Goal: Information Seeking & Learning: Check status

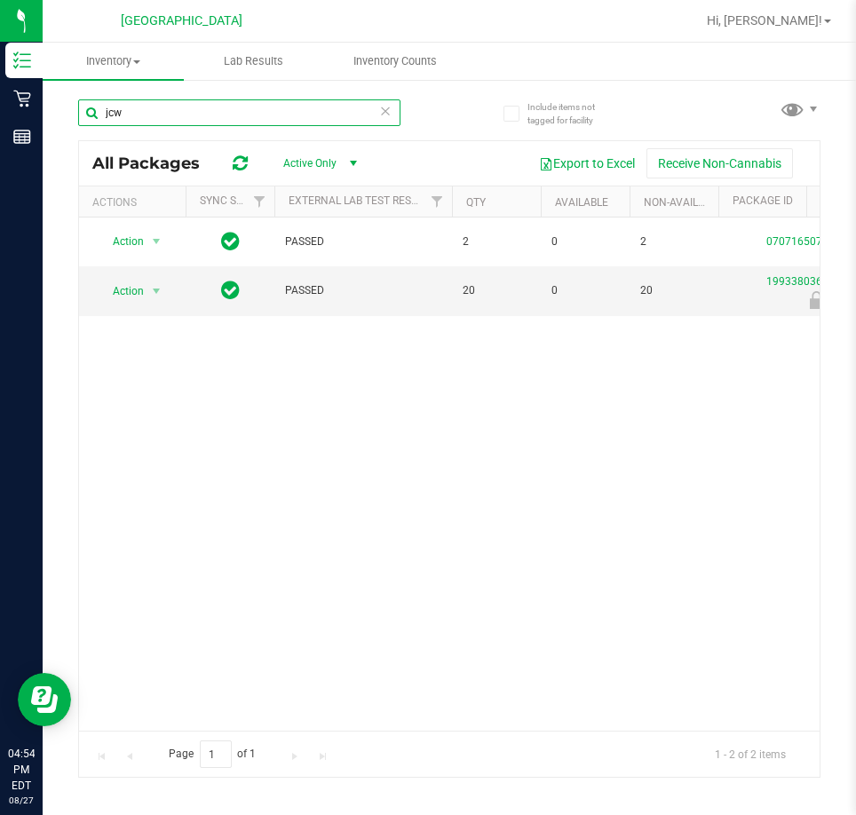
drag, startPoint x: 161, startPoint y: 117, endPoint x: -1, endPoint y: 11, distance: 193.7
click at [0, 11] on html "Inventory Retail Reports 04:54 PM EDT [DATE] 08/27 [GEOGRAPHIC_DATA] WC Hi, [PE…" at bounding box center [428, 407] width 856 height 815
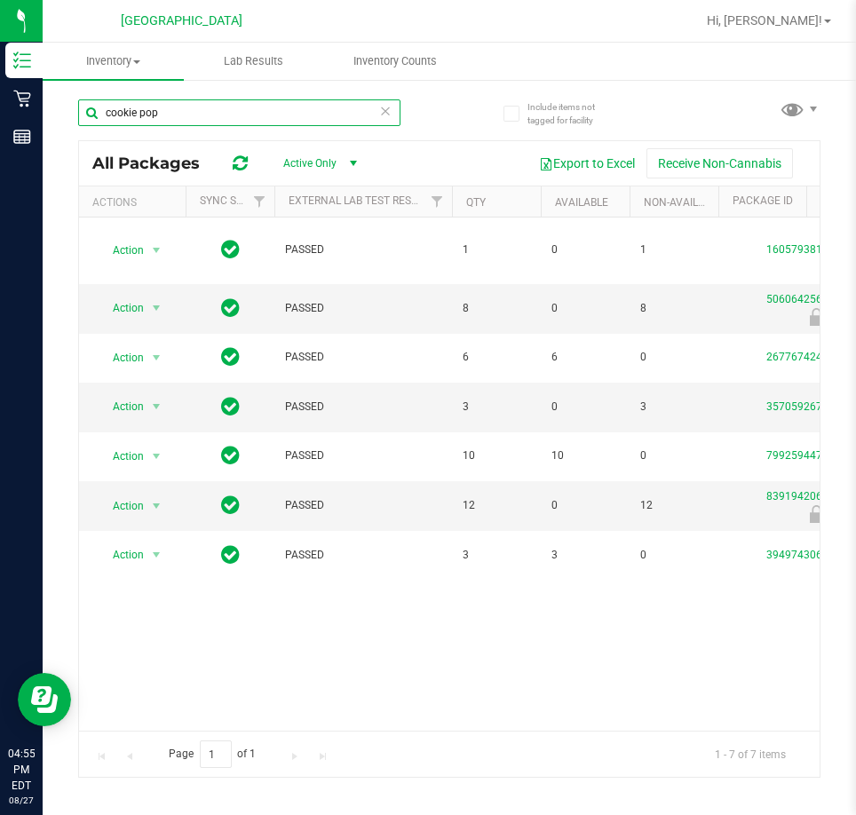
type input "cookie pop"
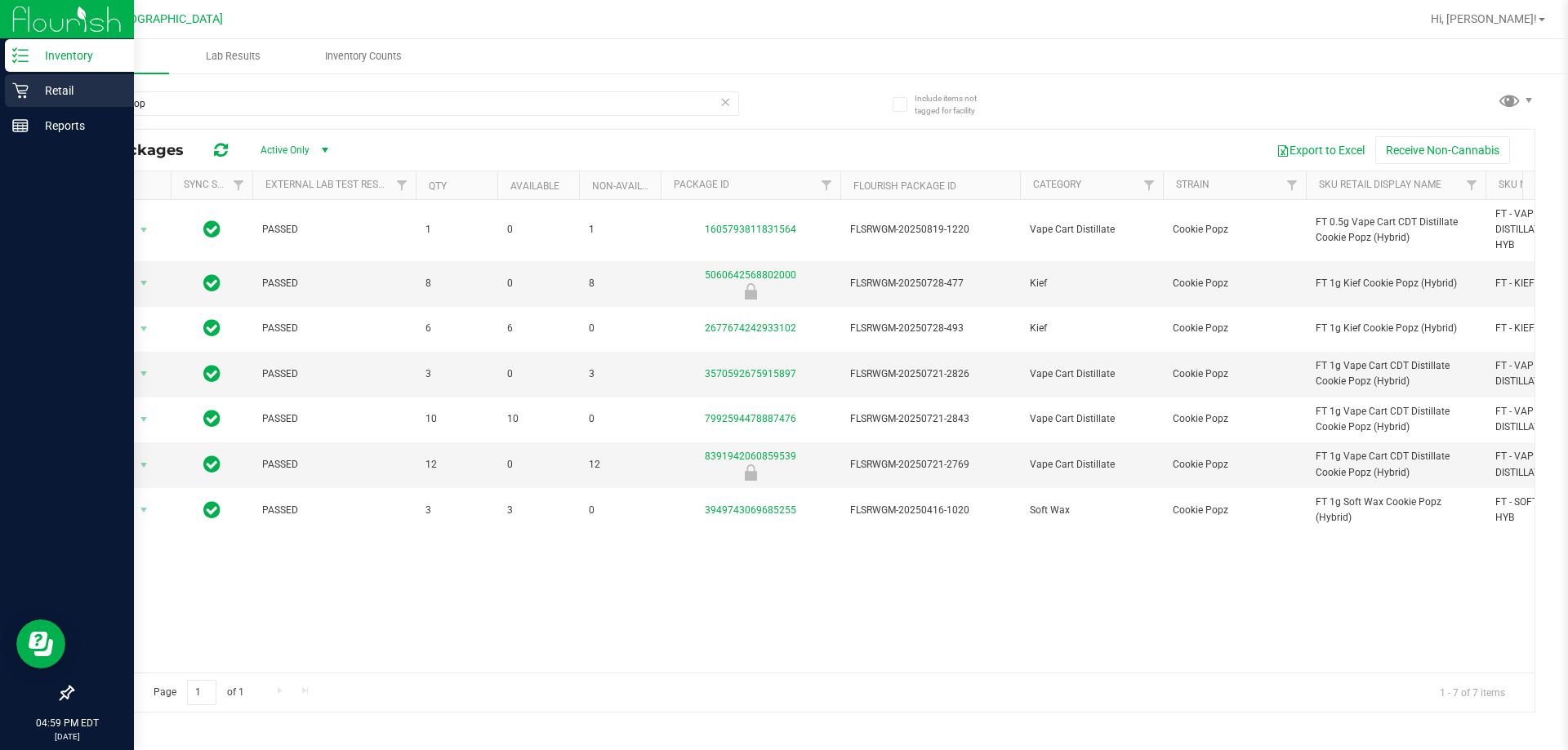
click at [16, 103] on div "Retail" at bounding box center [69, 91] width 129 height 33
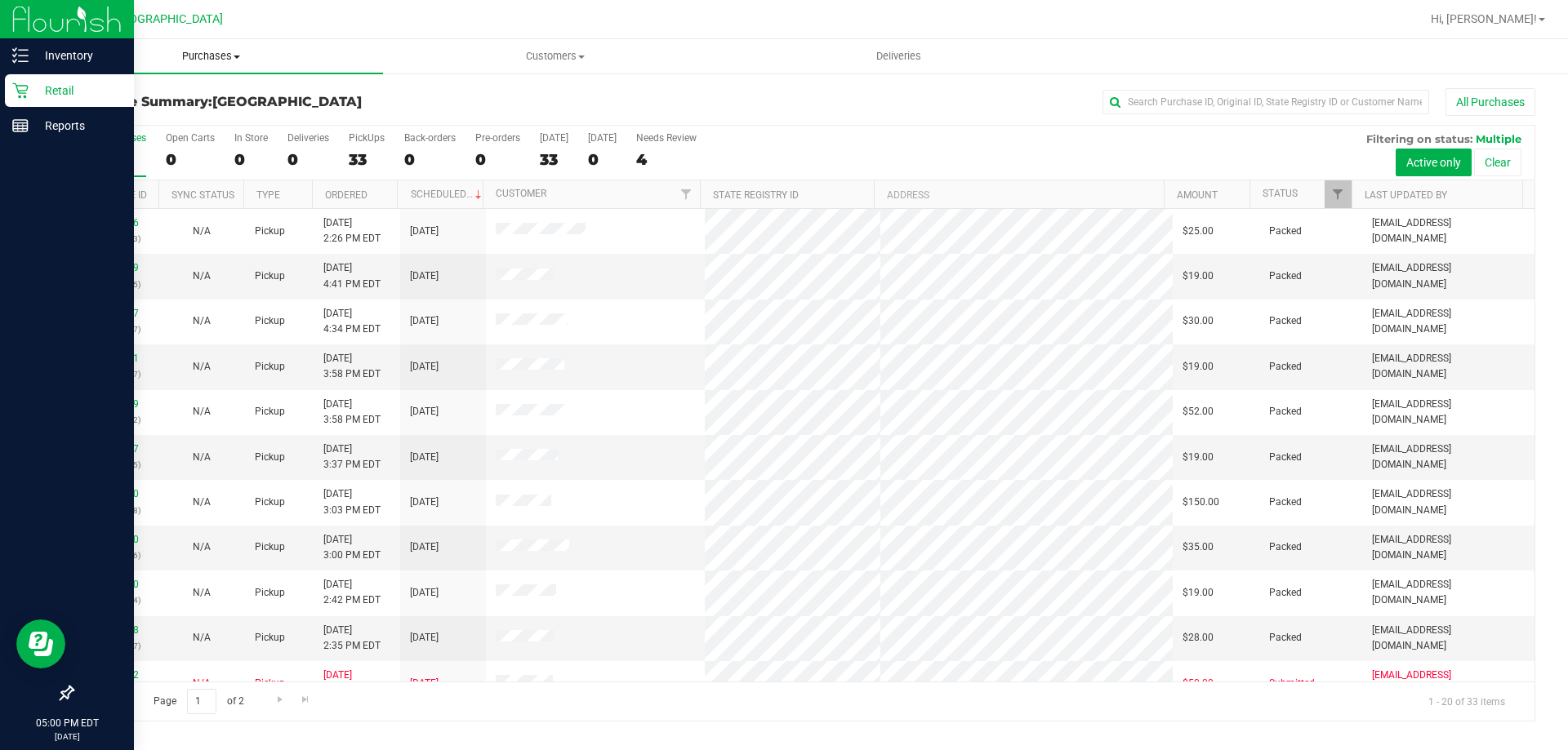
click at [179, 62] on span "Purchases" at bounding box center [211, 56] width 344 height 15
click at [195, 56] on span "Purchases" at bounding box center [211, 56] width 344 height 15
click at [191, 94] on span "Summary of purchases" at bounding box center [123, 97] width 167 height 14
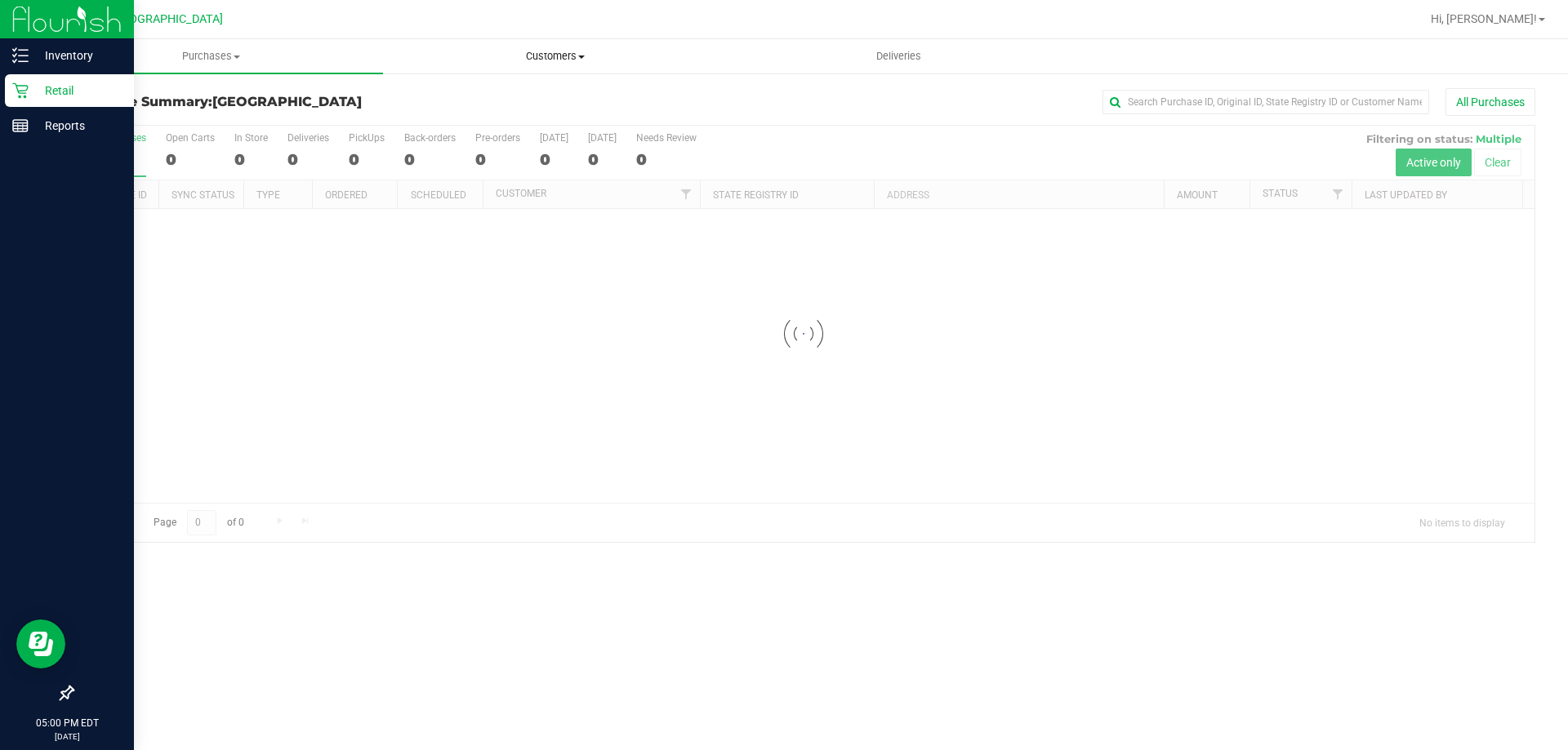
click at [496, 65] on uib-tab-heading "Customers All customers Add a new customer All physicians" at bounding box center [555, 57] width 342 height 33
click at [516, 85] on ul "All customers Add a new customer All physicians" at bounding box center [555, 119] width 344 height 88
click at [517, 90] on li "All customers" at bounding box center [460, 98] width 153 height 19
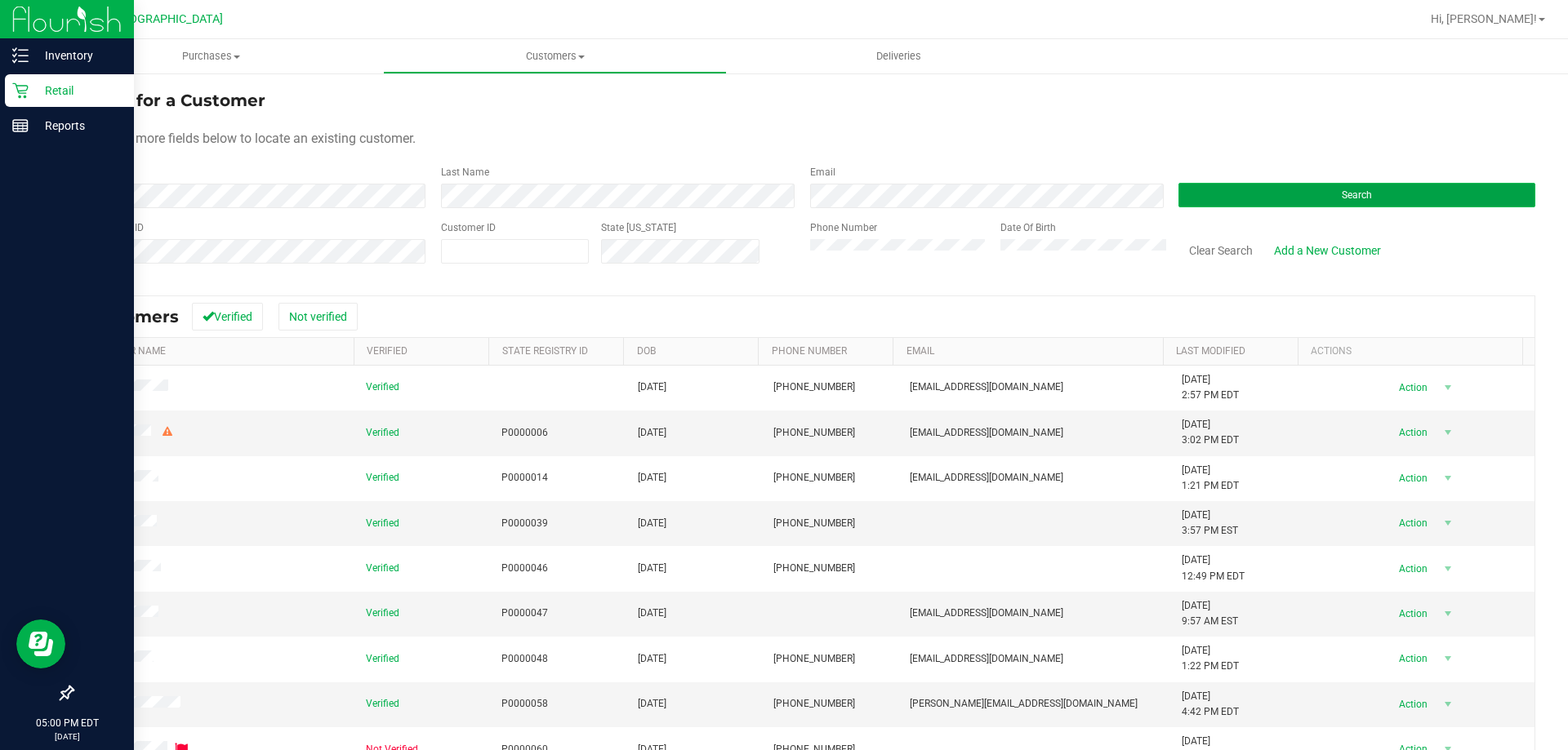
click at [786, 199] on button "Search" at bounding box center [1357, 195] width 357 height 25
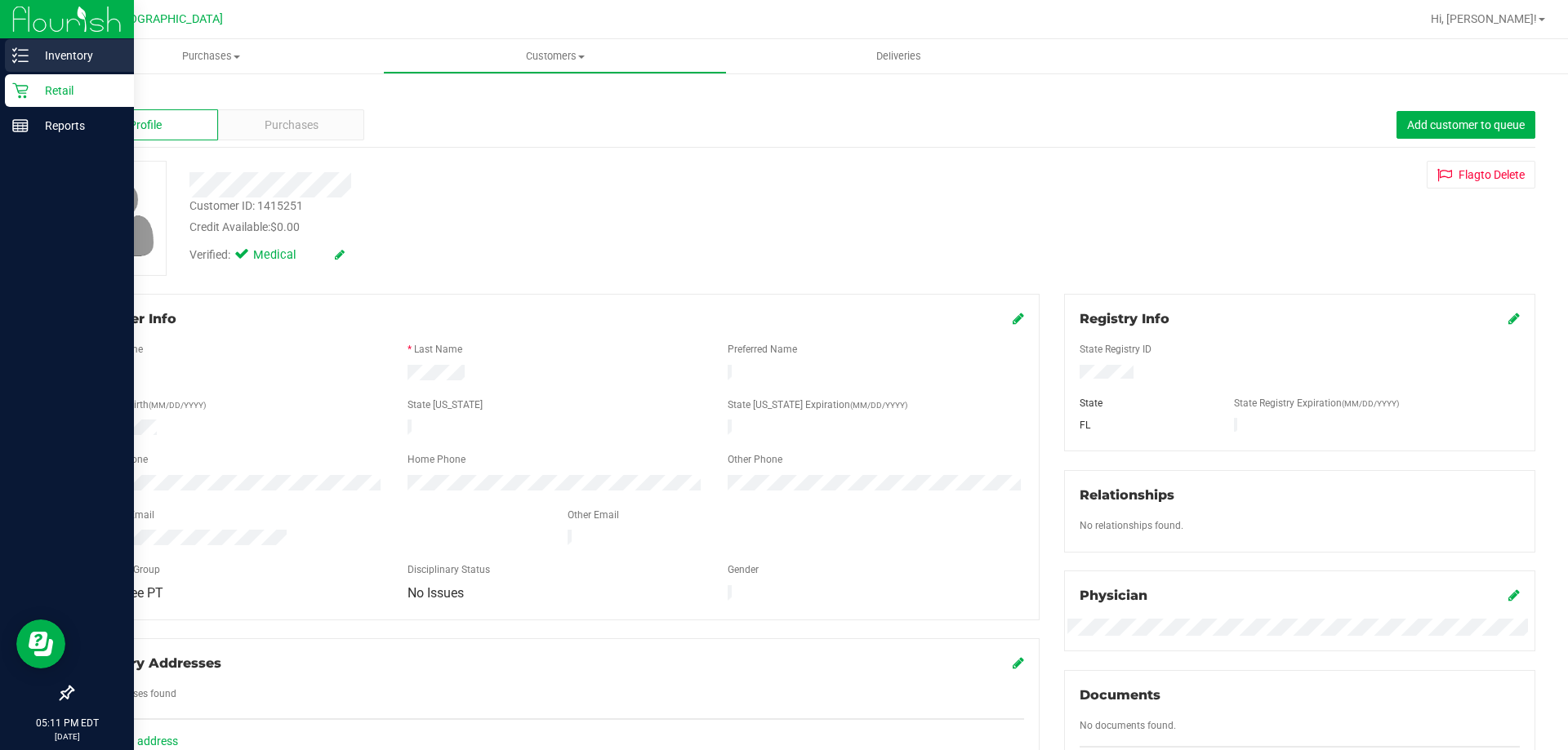
click at [18, 62] on line at bounding box center [23, 62] width 9 height 0
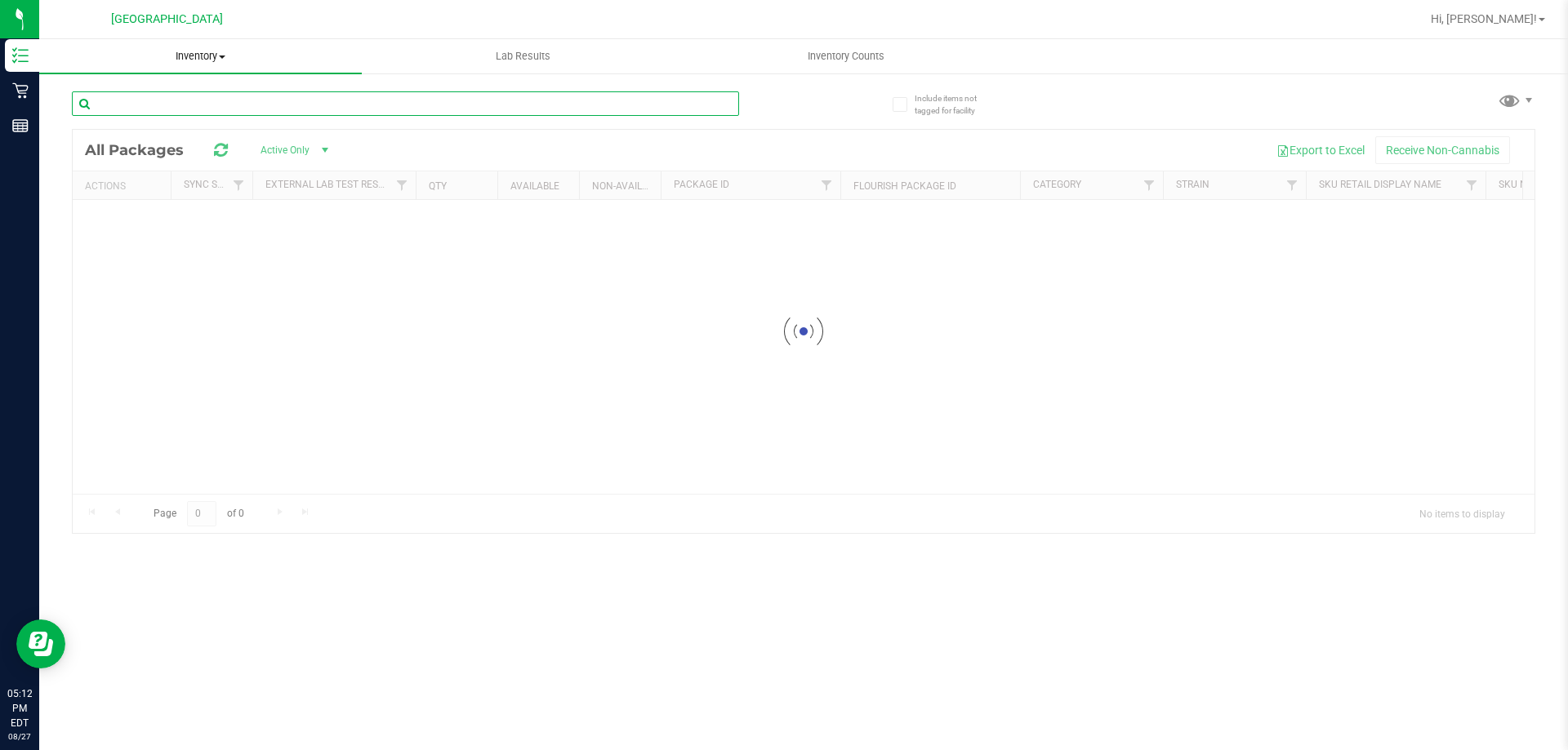
drag, startPoint x: 189, startPoint y: 103, endPoint x: 210, endPoint y: 70, distance: 39.1
click at [194, 93] on input "text" at bounding box center [405, 103] width 667 height 25
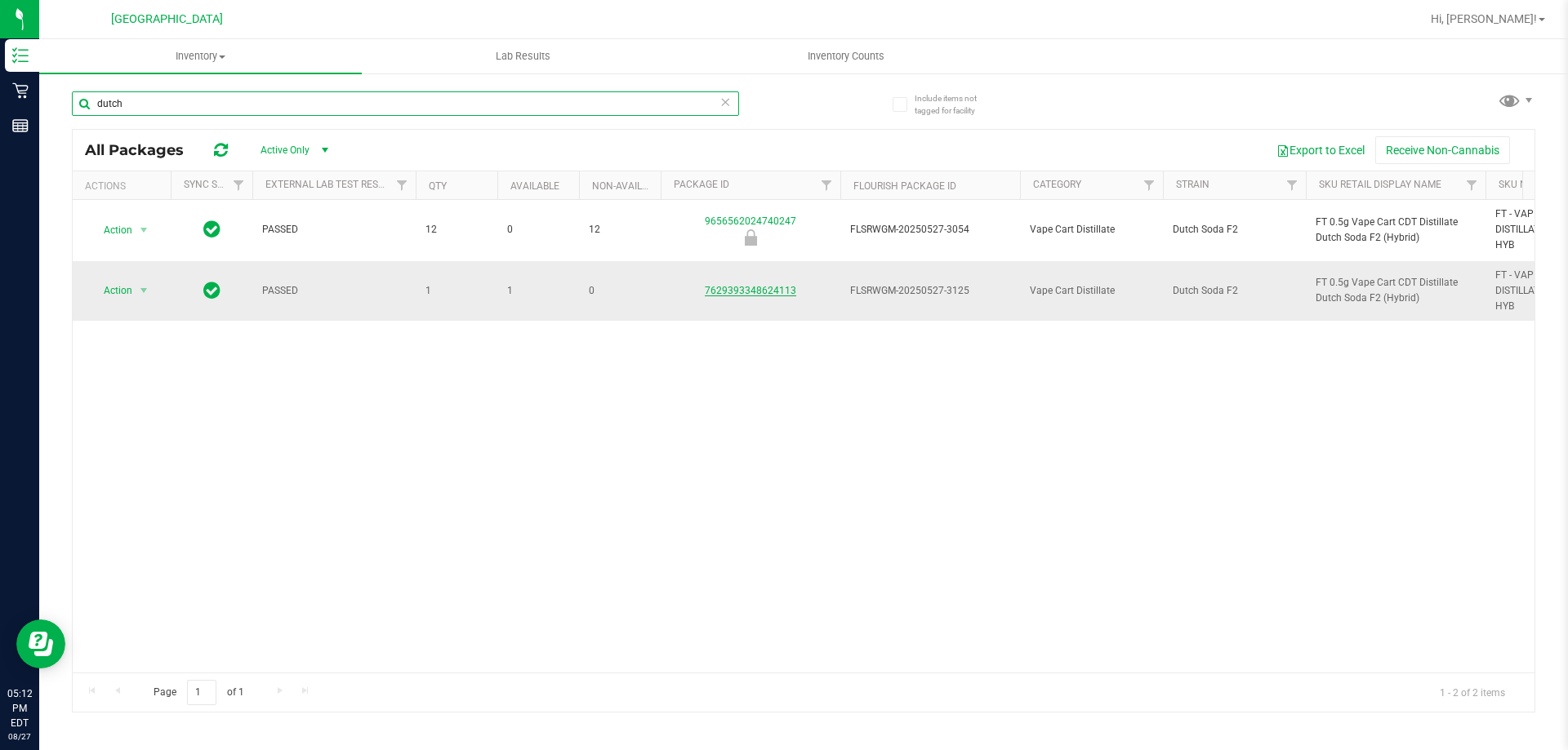
type input "dutch"
click at [746, 293] on link "7629393348624113" at bounding box center [750, 290] width 91 height 11
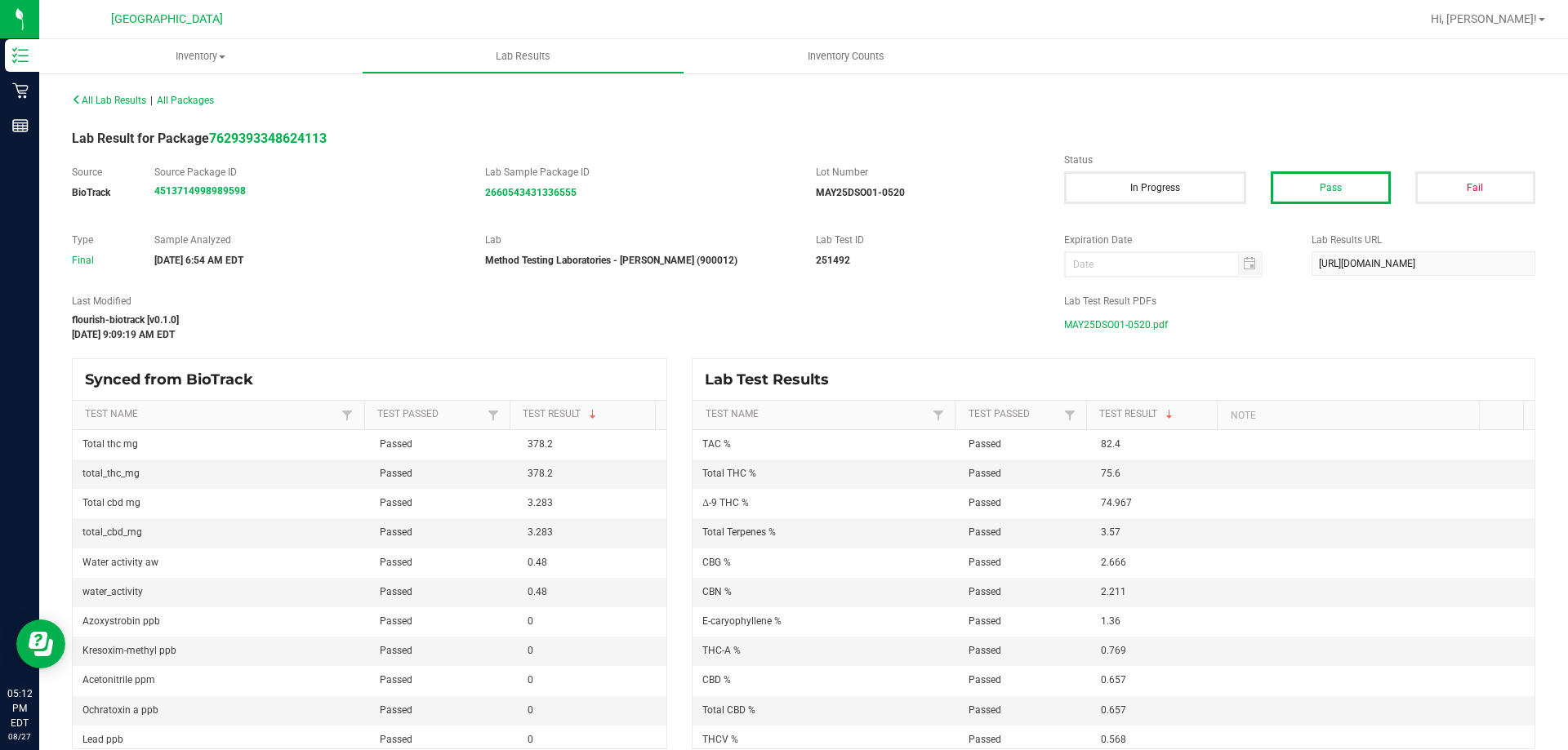
click at [786, 318] on span "MAY25DSO01-0520.pdf" at bounding box center [1115, 324] width 104 height 25
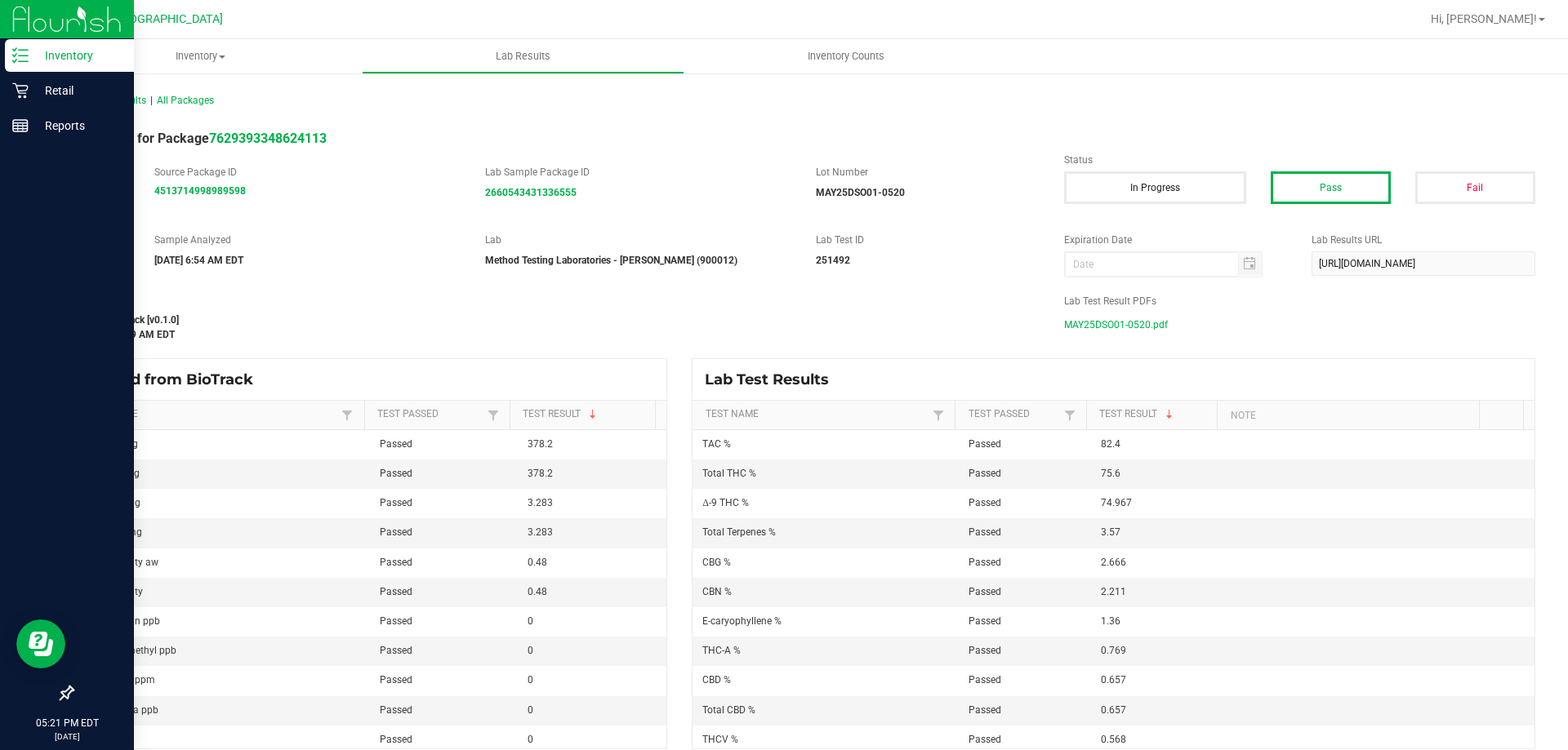
click at [19, 49] on icon at bounding box center [20, 56] width 17 height 17
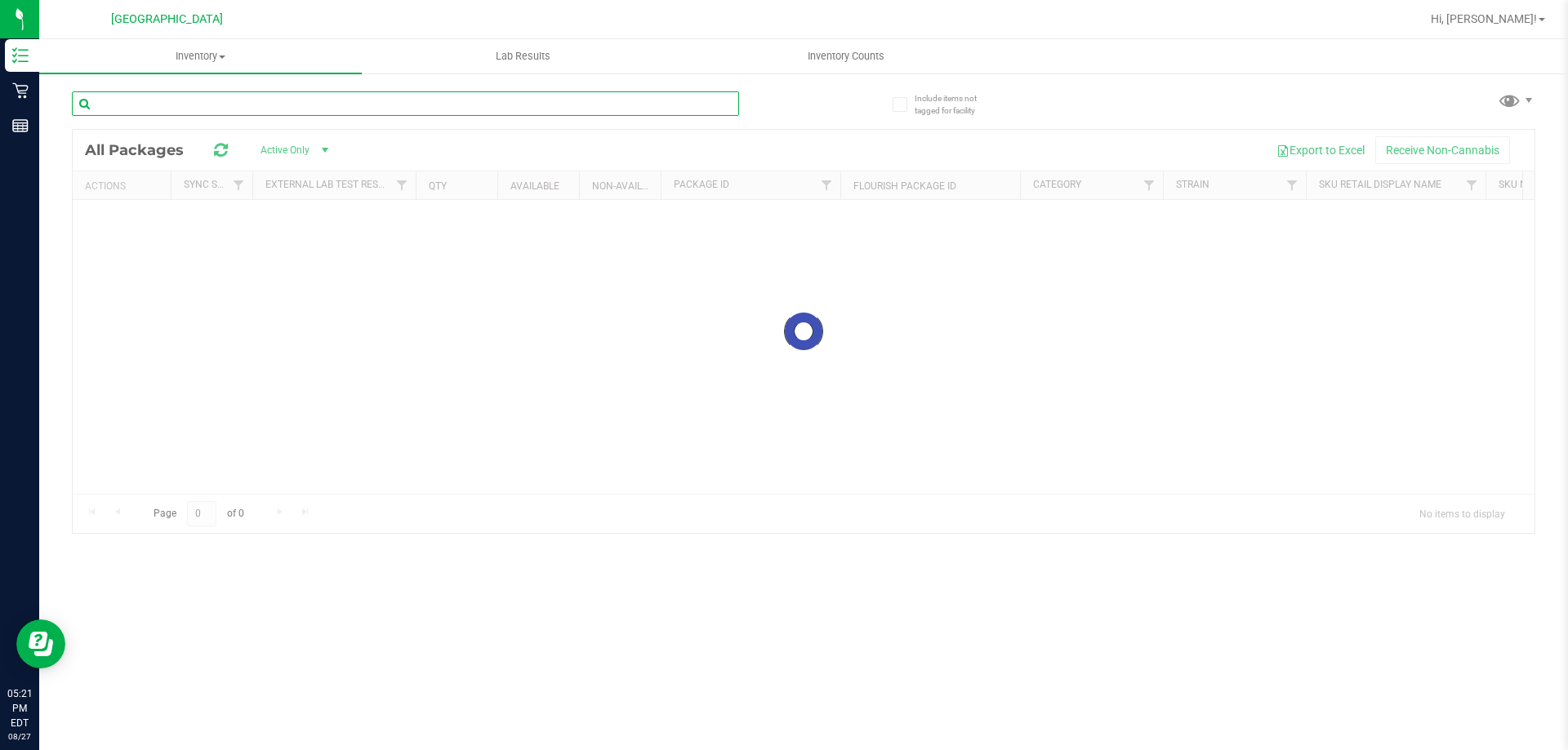
click at [267, 103] on input "text" at bounding box center [405, 103] width 667 height 25
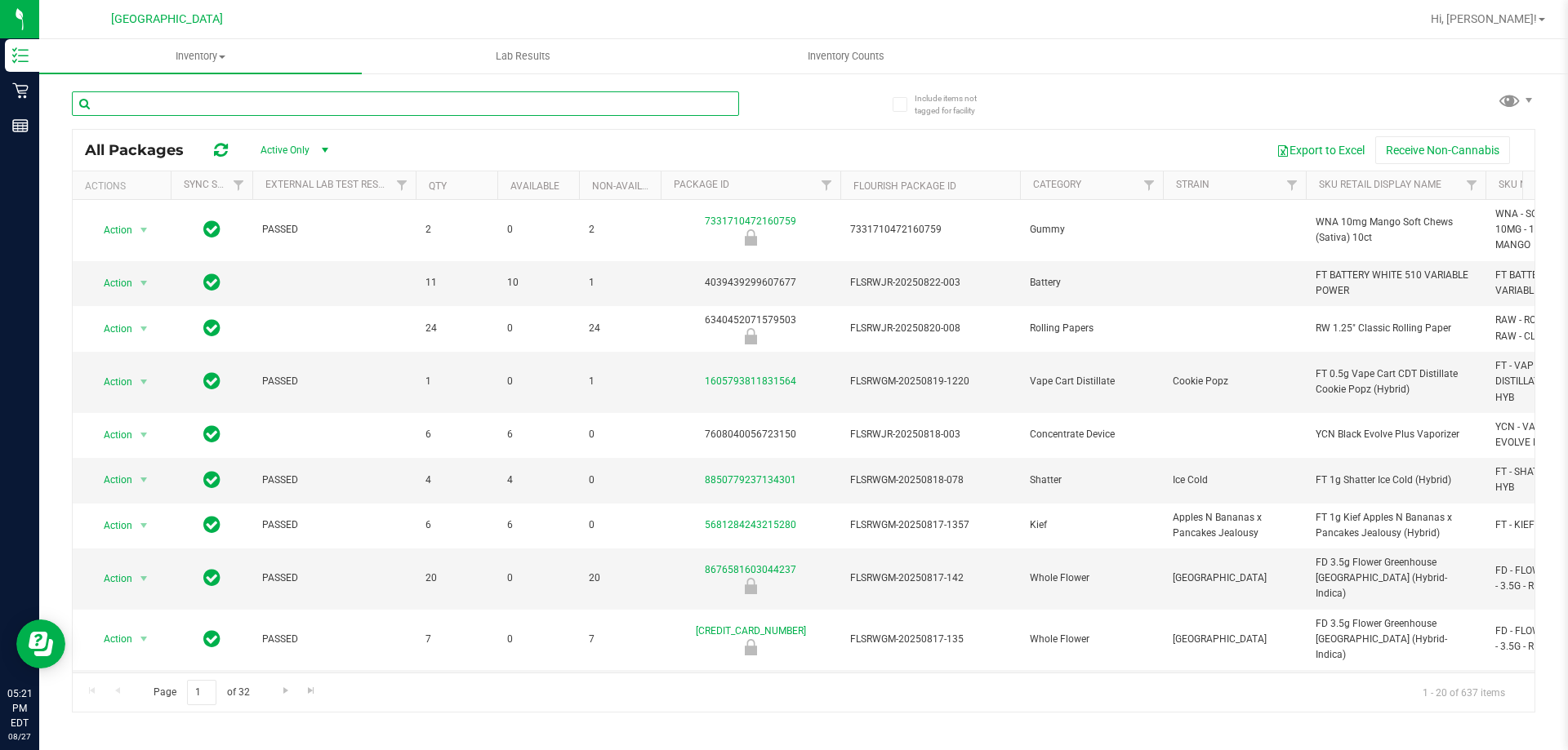
type input "h"
type input "le mans"
type input "[DATE]"
type input "le mans"
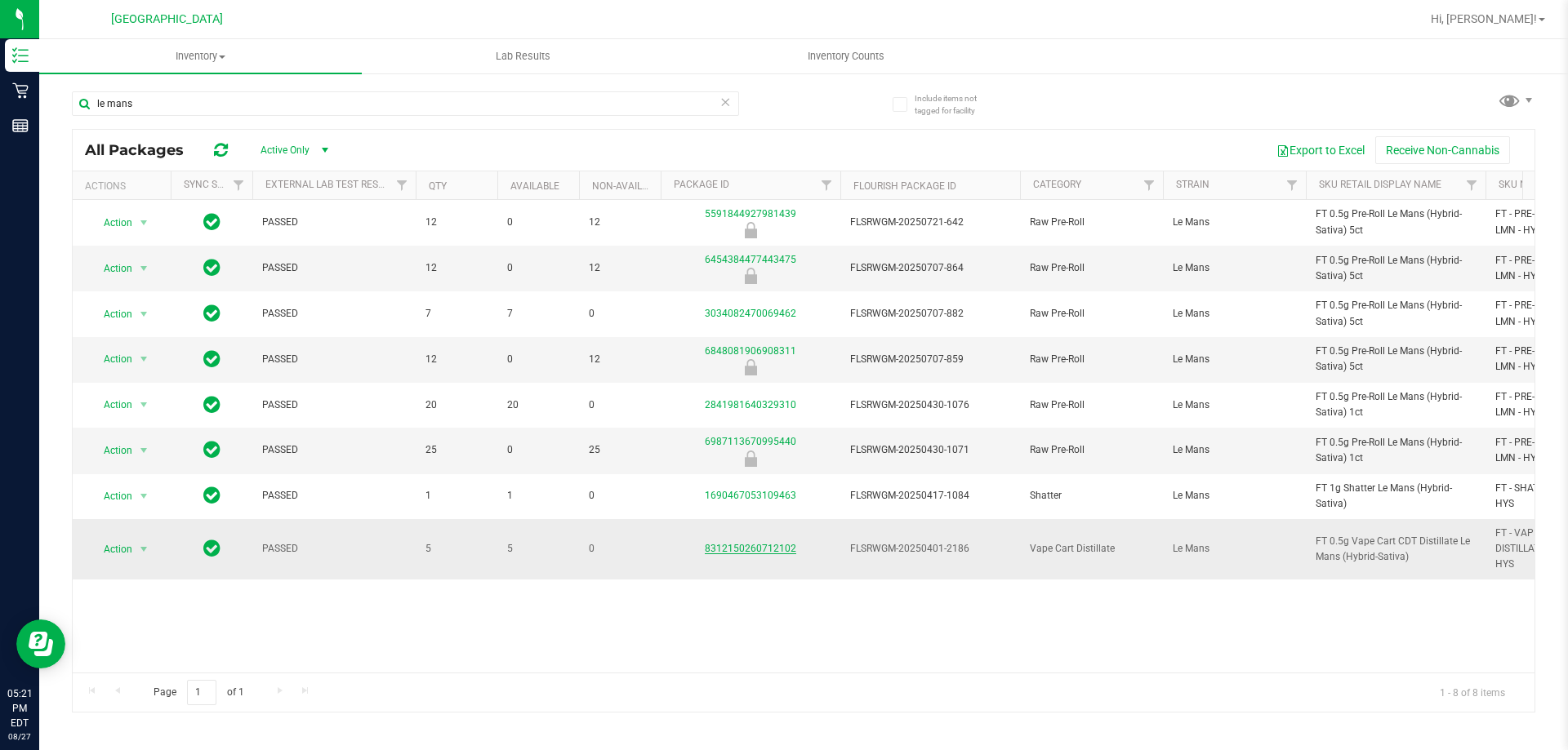
click at [729, 551] on link "8312150260712102" at bounding box center [750, 549] width 91 height 11
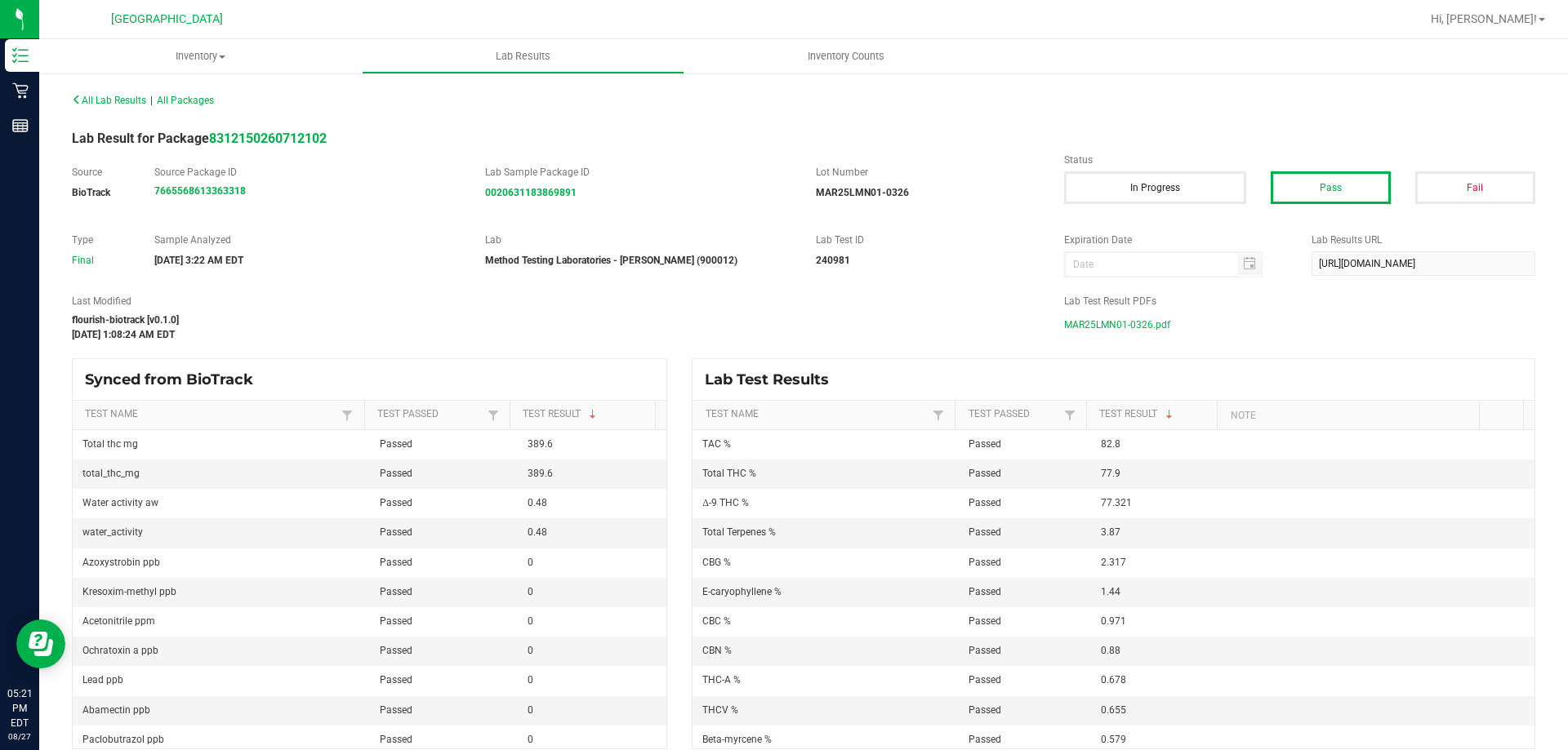
click at [786, 324] on span "MAR25LMN01-0326.pdf" at bounding box center [1116, 324] width 106 height 25
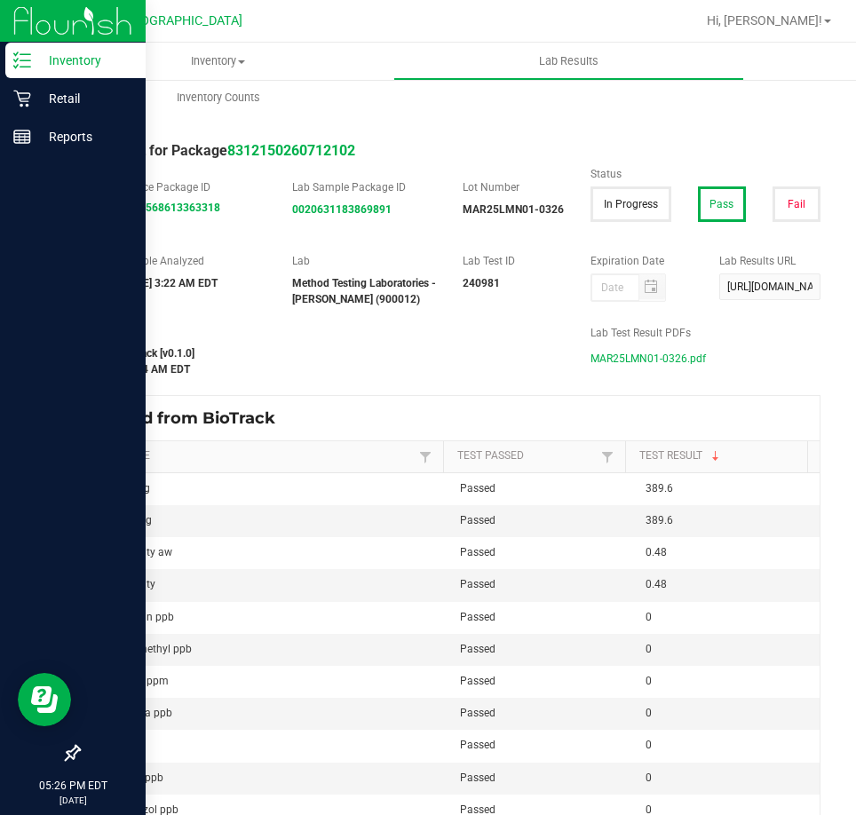
click at [33, 48] on div "Inventory" at bounding box center [75, 61] width 140 height 36
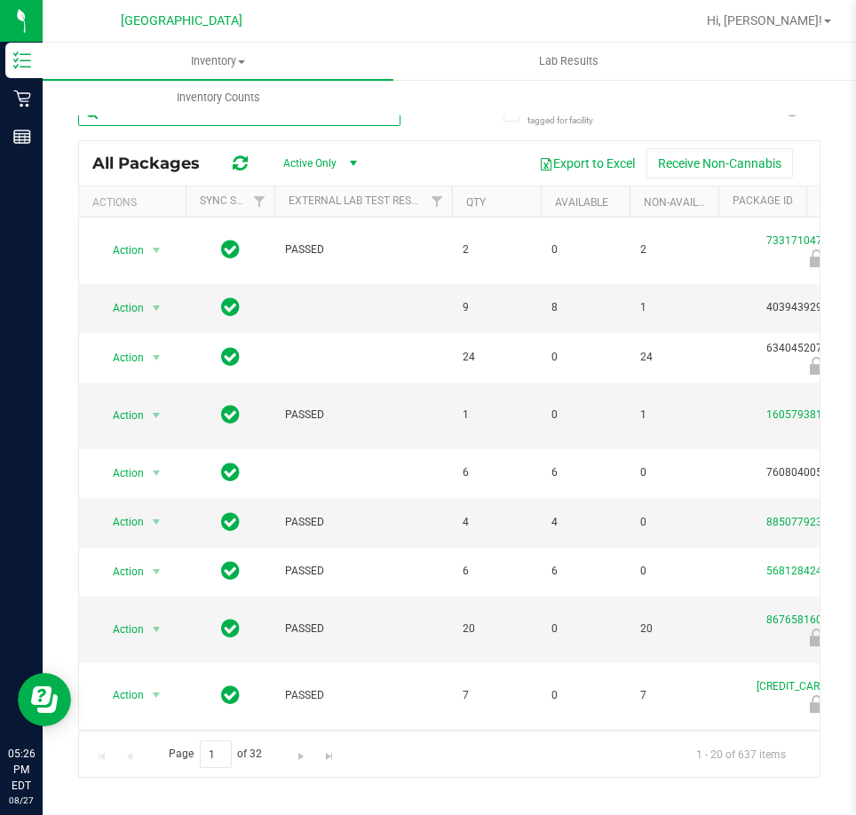
click at [211, 117] on input "text" at bounding box center [239, 112] width 322 height 27
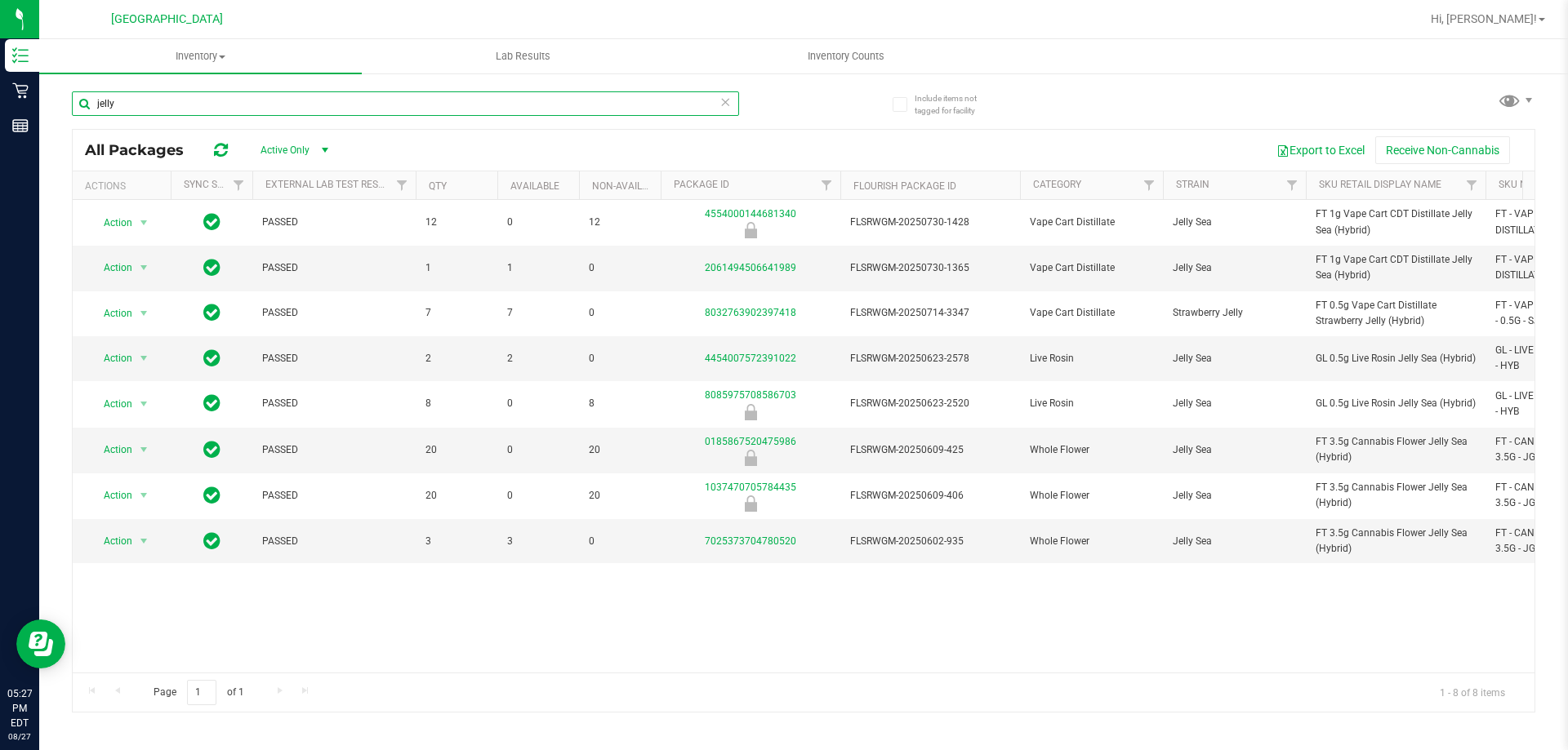
type input "jelly"
